Goal: Communication & Community: Ask a question

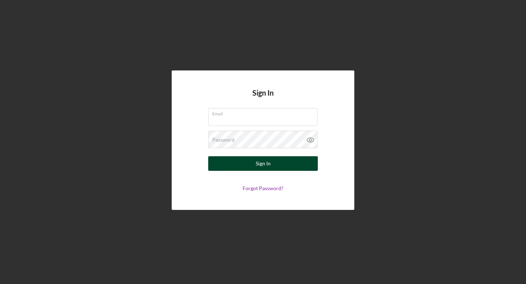
type input "[EMAIL_ADDRESS][DOMAIN_NAME]"
click at [277, 164] on button "Sign In" at bounding box center [263, 163] width 110 height 15
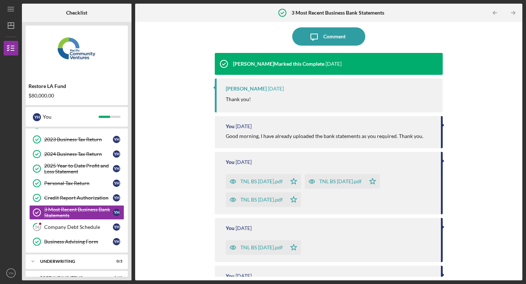
scroll to position [61, 0]
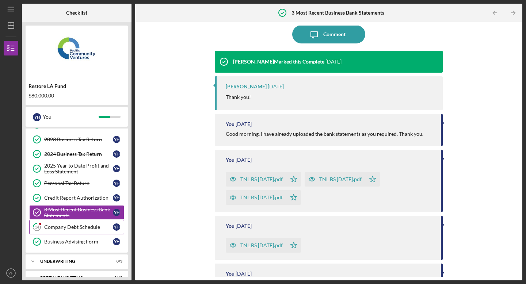
click at [102, 228] on div "Company Debt Schedule" at bounding box center [78, 227] width 69 height 6
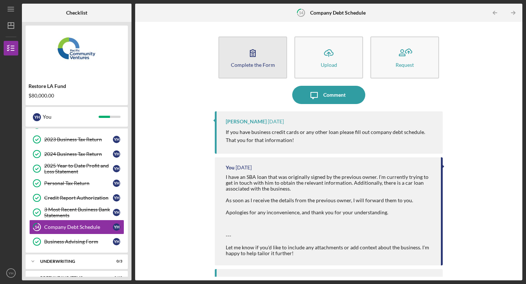
click at [246, 64] on div "Complete the Form" at bounding box center [253, 64] width 44 height 5
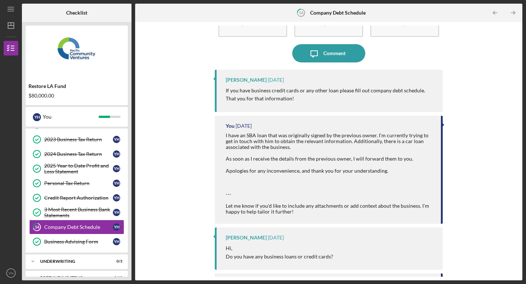
scroll to position [38, 0]
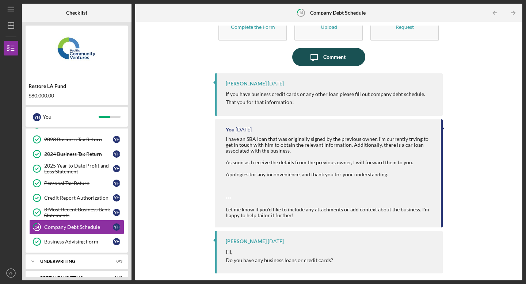
click at [321, 56] on icon "Icon/Message" at bounding box center [314, 57] width 18 height 18
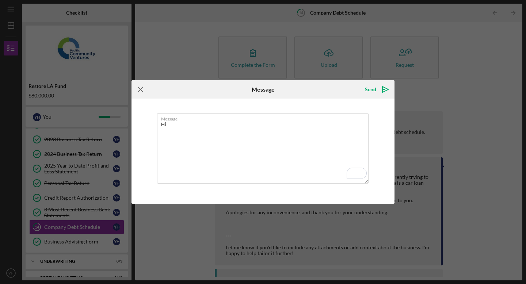
type textarea "Hi"
click at [142, 89] on icon "Icon/Menu Close" at bounding box center [141, 89] width 18 height 18
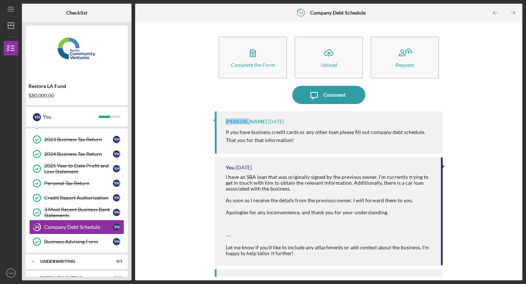
drag, startPoint x: 247, startPoint y: 121, endPoint x: 226, endPoint y: 123, distance: 20.5
click at [226, 123] on div "[PERSON_NAME]" at bounding box center [246, 122] width 41 height 6
copy div "Lameisha"
click at [312, 96] on icon "Icon/Message" at bounding box center [314, 95] width 18 height 18
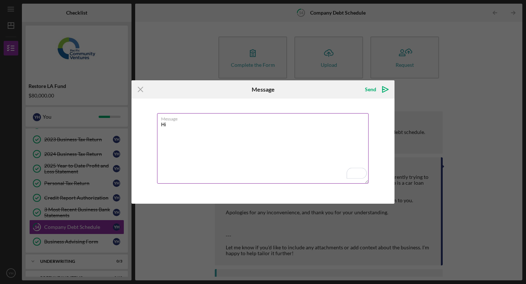
click at [240, 123] on textarea "Hi" at bounding box center [263, 148] width 212 height 71
click at [304, 134] on textarea "Hi Lameisha, I submitted the information for a car loan for my business." at bounding box center [263, 148] width 212 height 71
click at [288, 138] on textarea "Hi Lameisha, I submitted the information for a business car loan." at bounding box center [263, 148] width 212 height 71
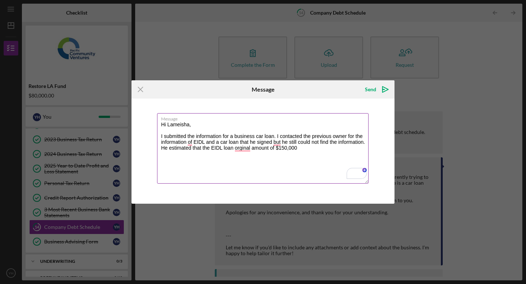
type textarea "Hi Lameisha, I submitted the information for a business car loan. I contacted t…"
